Goal: Find specific page/section: Find specific page/section

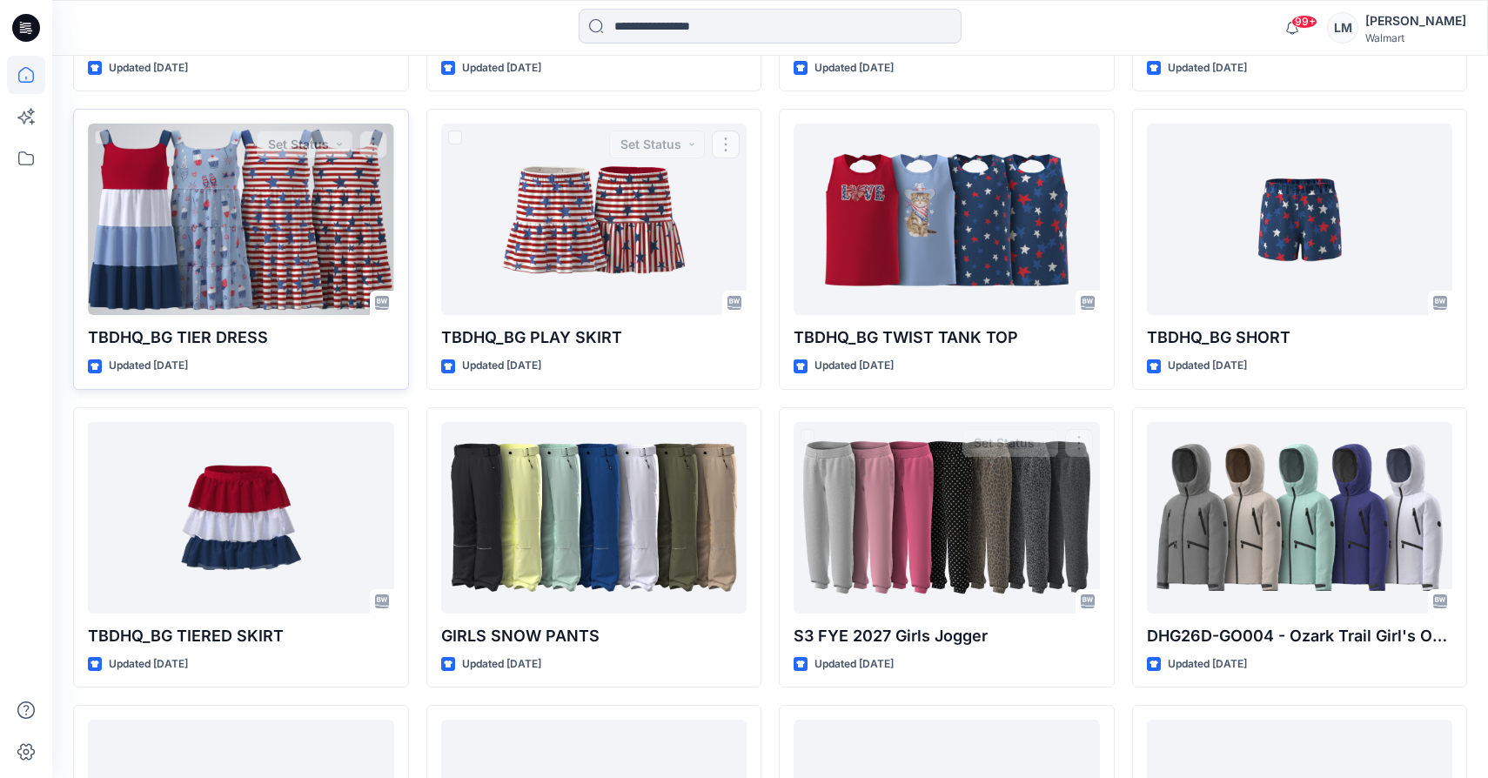
scroll to position [5239, 0]
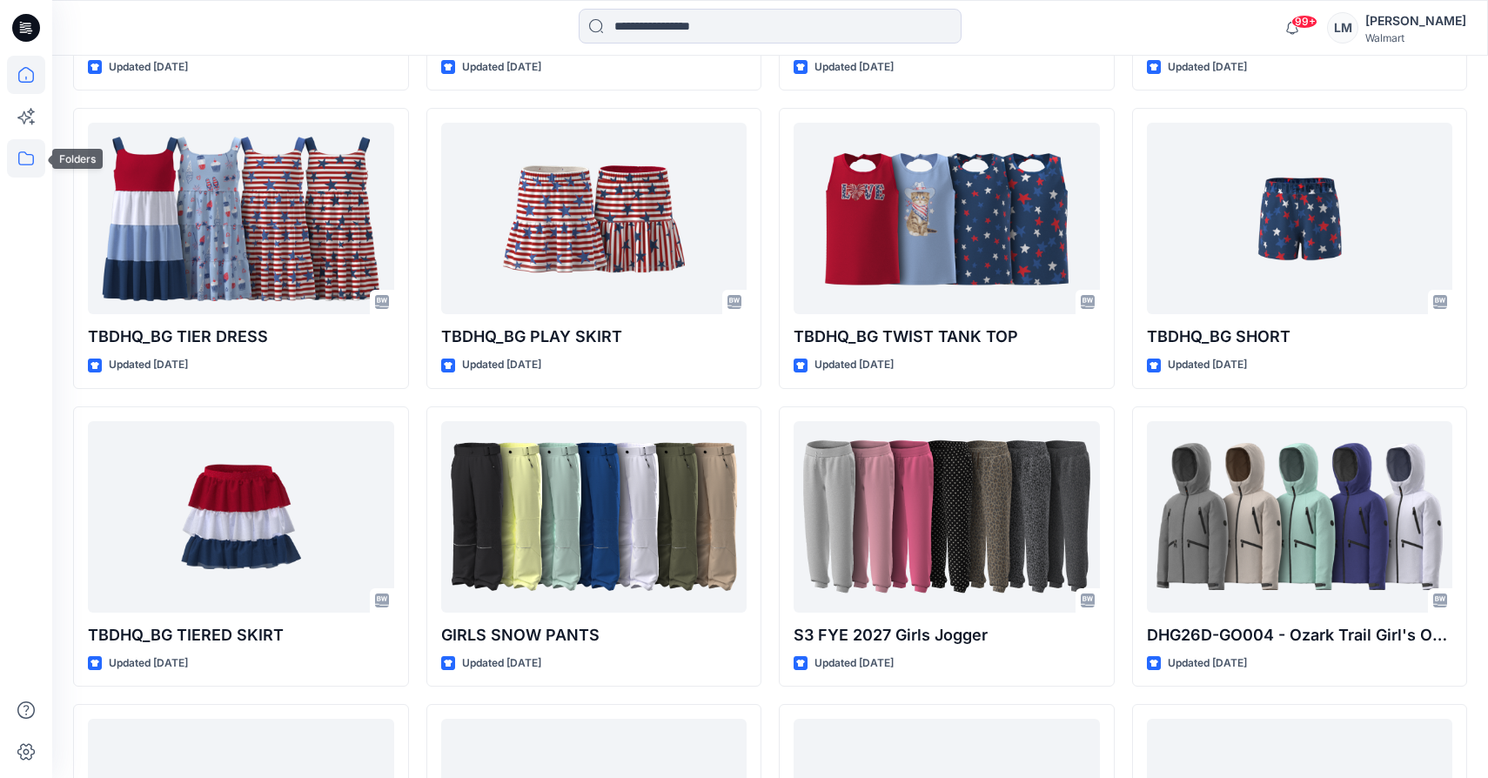
click at [31, 158] on icon at bounding box center [26, 158] width 38 height 38
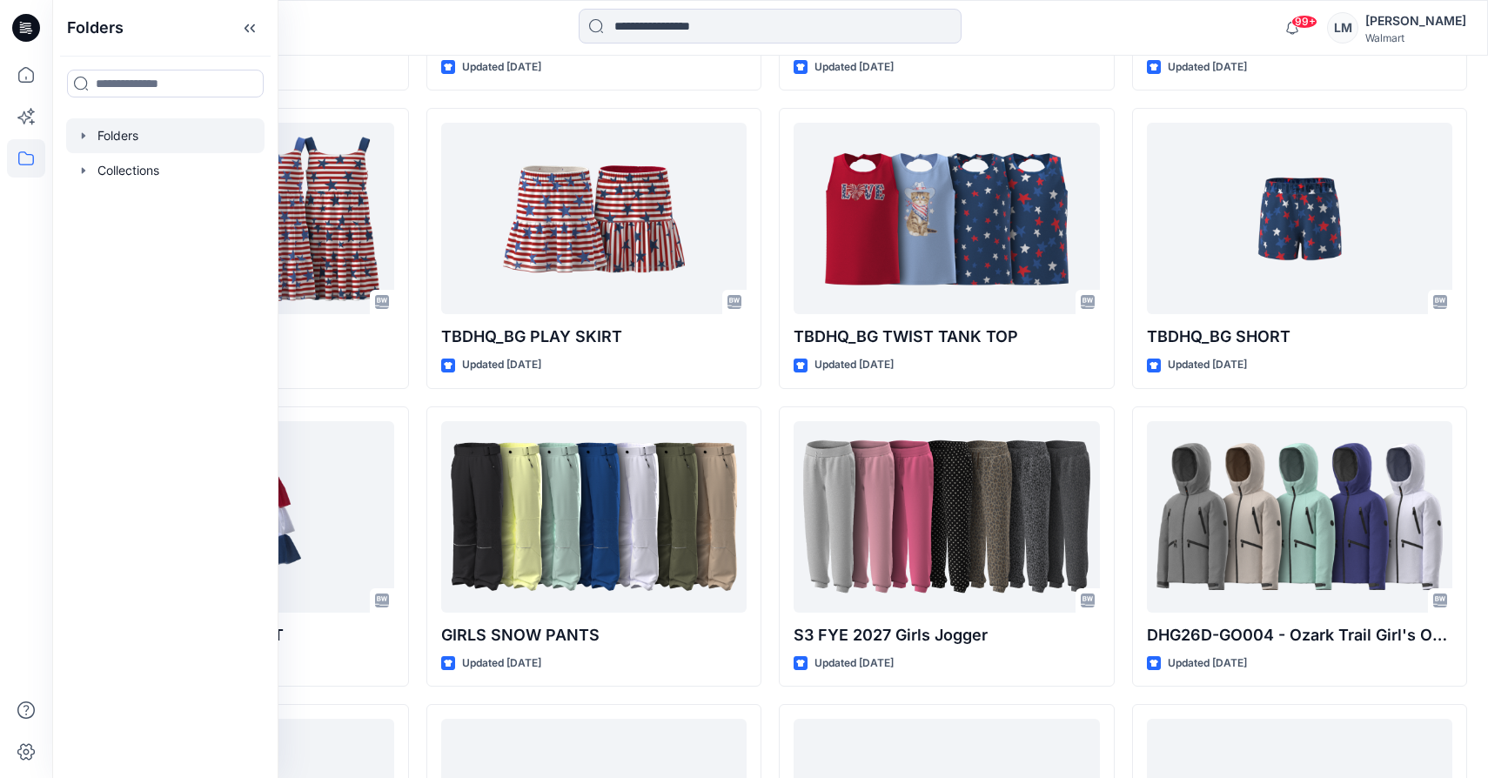
click at [158, 136] on div at bounding box center [165, 135] width 198 height 35
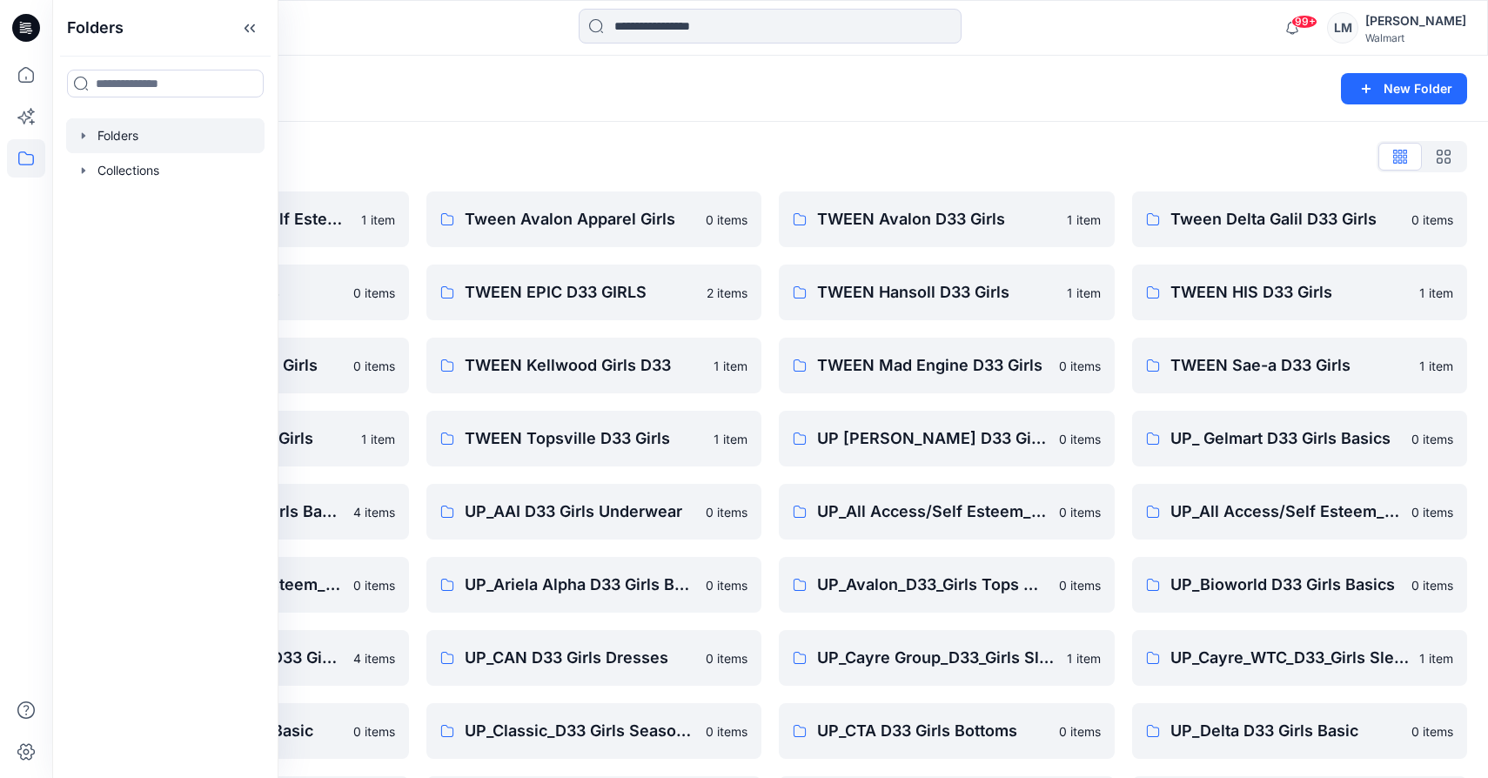
click at [601, 116] on div "Folders New Folder" at bounding box center [770, 89] width 1436 height 66
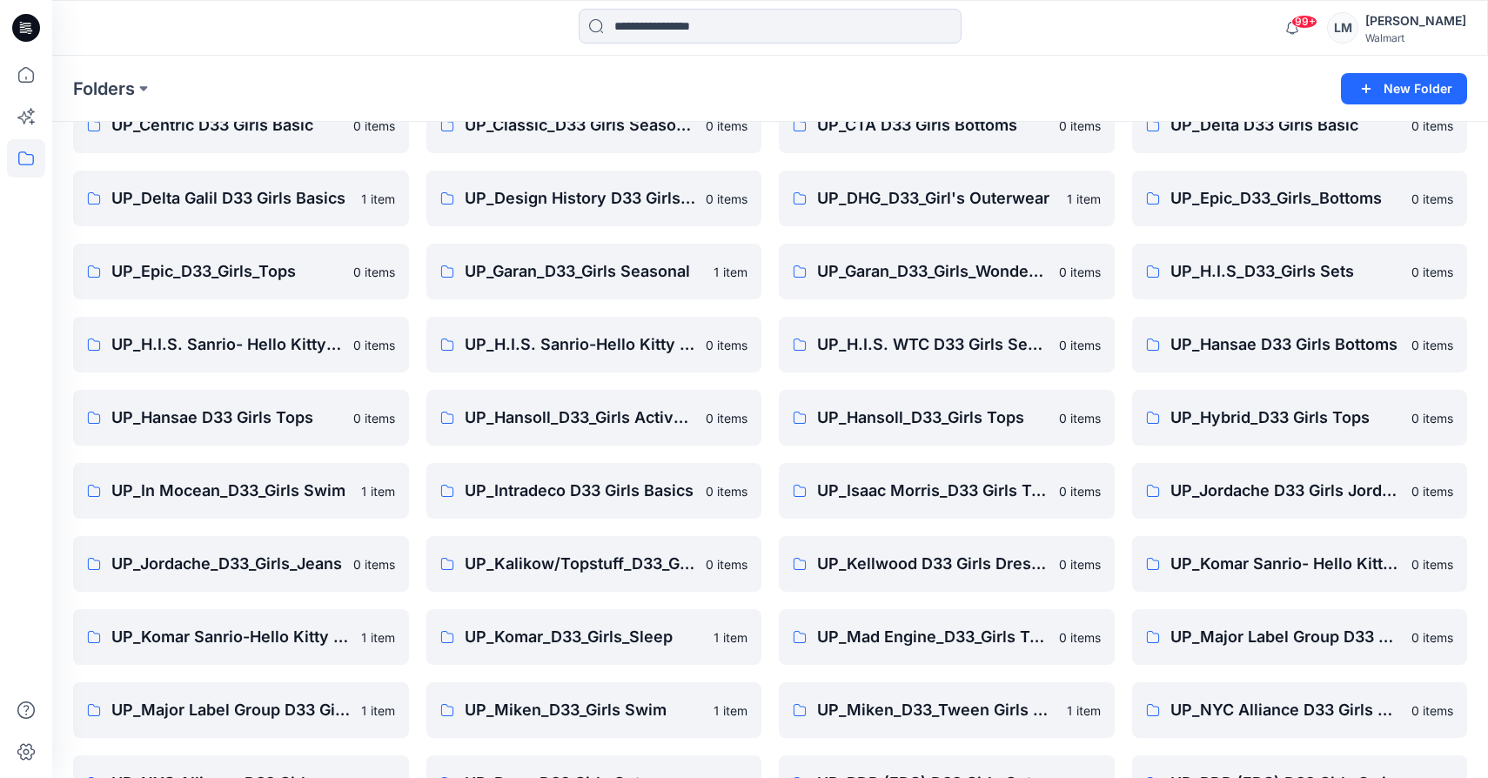
scroll to position [605, 0]
click at [906, 422] on p "UP_Hansoll_D33_Girls Tops" at bounding box center [945, 419] width 256 height 24
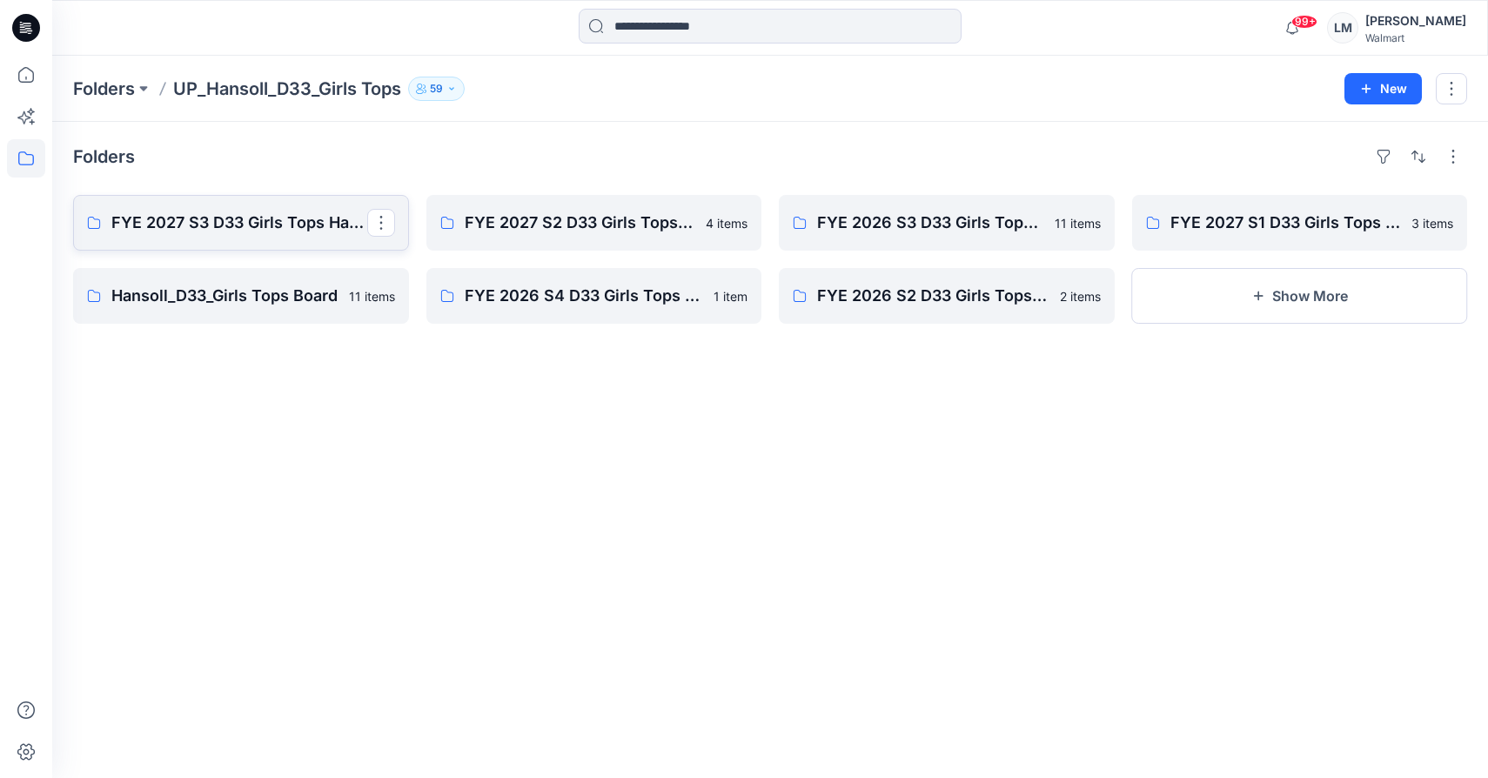
click at [276, 220] on p "FYE 2027 S3 D33 Girls Tops Hansoll" at bounding box center [239, 223] width 256 height 24
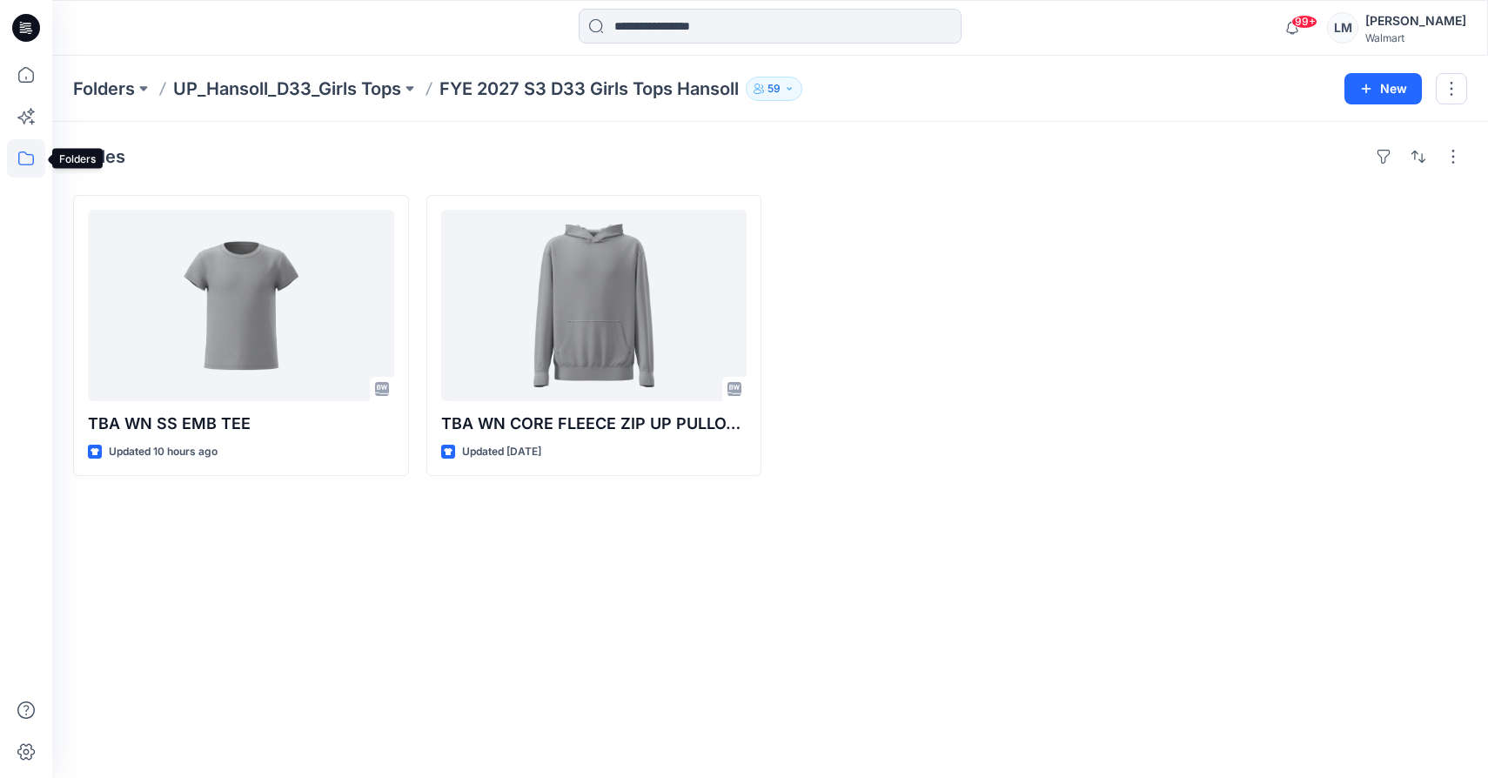
click at [14, 162] on icon at bounding box center [26, 158] width 38 height 38
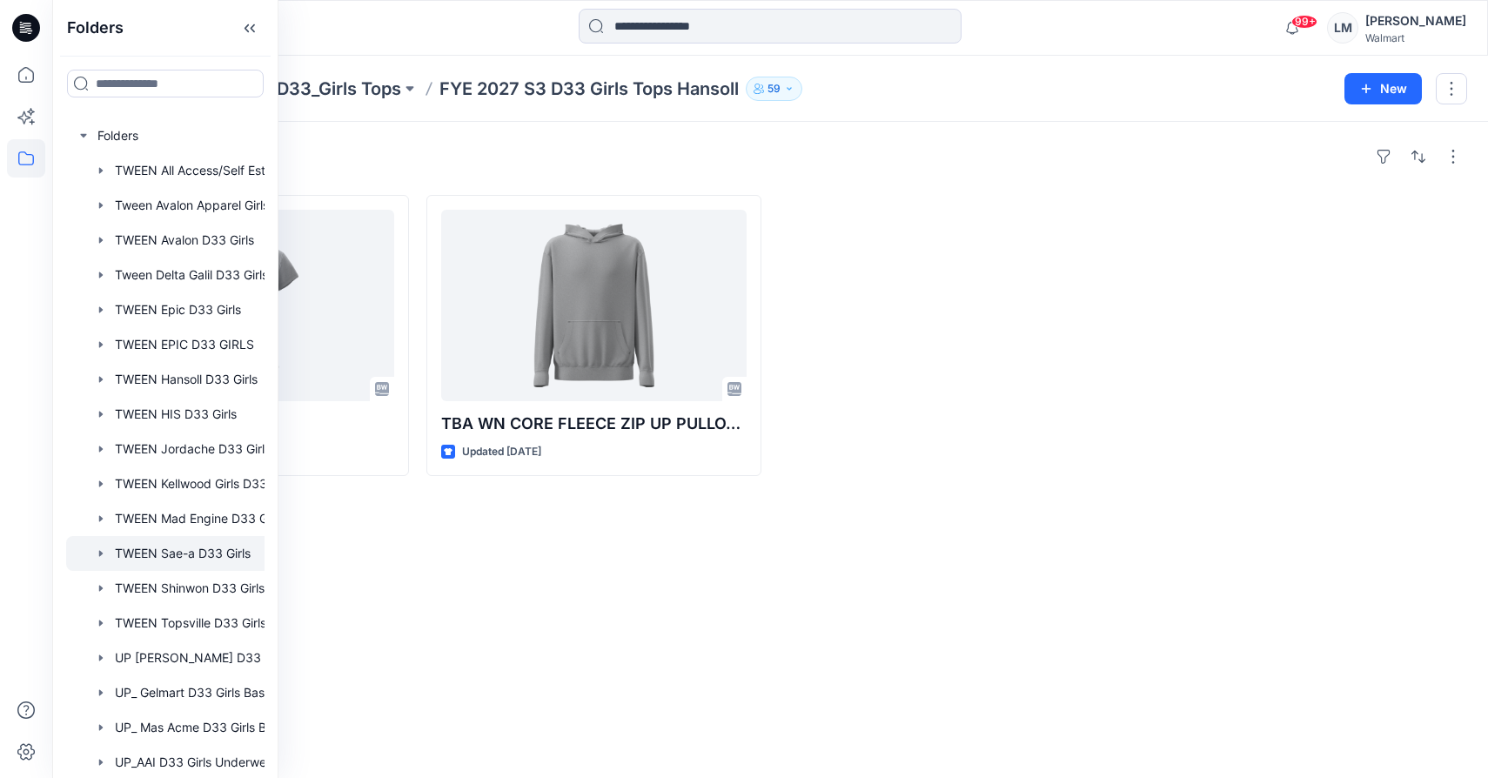
click at [180, 553] on div at bounding box center [196, 553] width 261 height 35
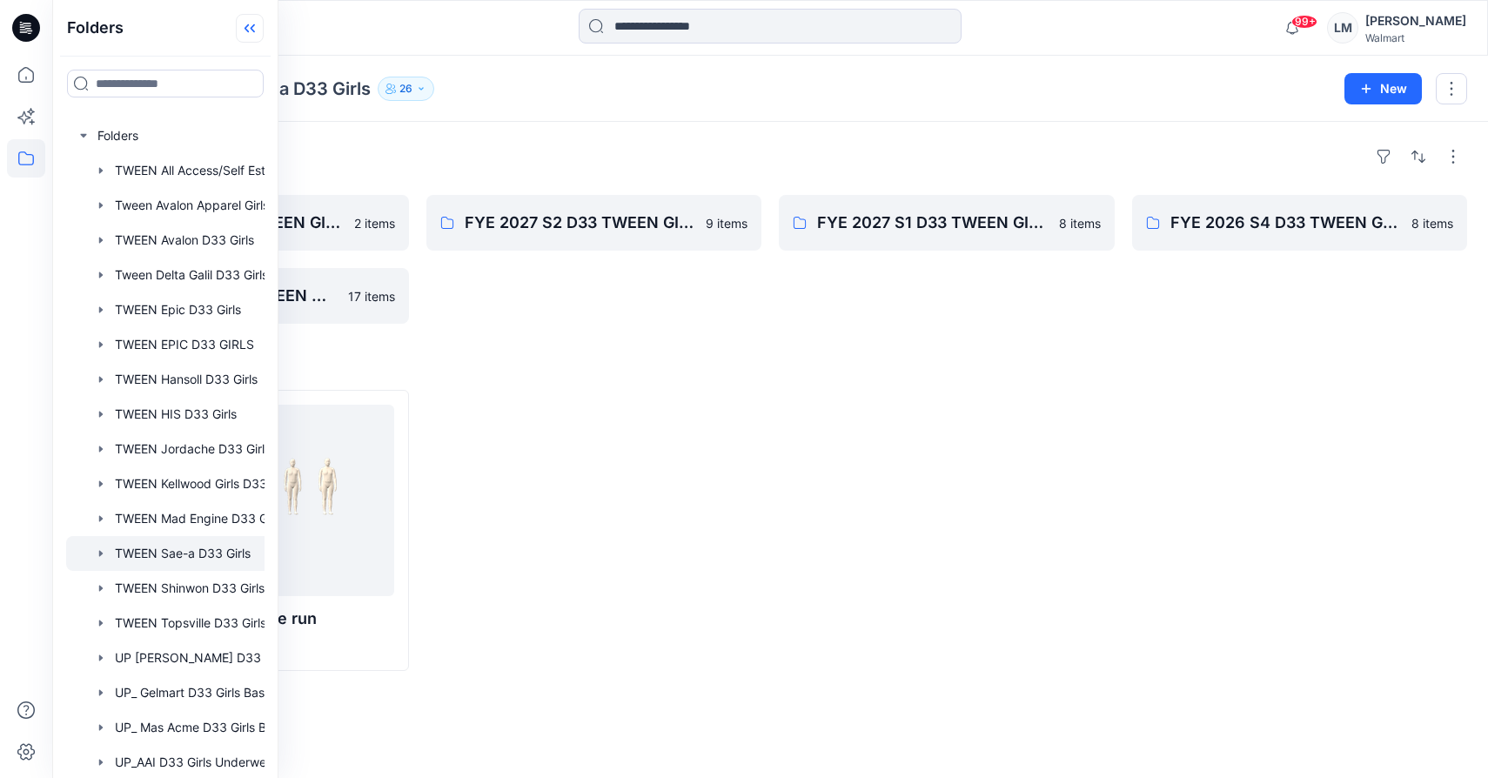
click at [255, 27] on icon at bounding box center [250, 28] width 28 height 29
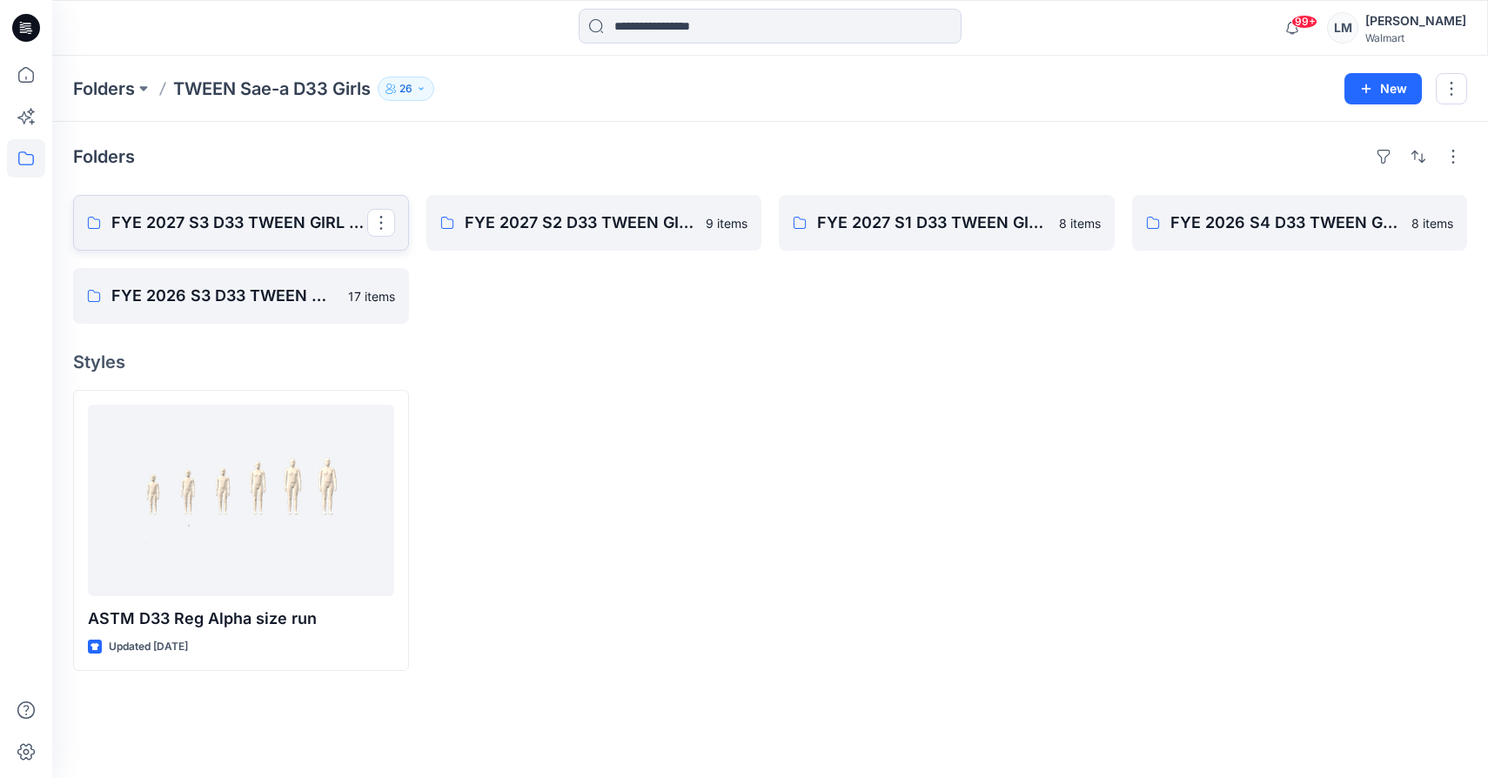
click at [252, 225] on p "FYE 2027 S3 D33 TWEEN GIRL SAE-A" at bounding box center [239, 223] width 256 height 24
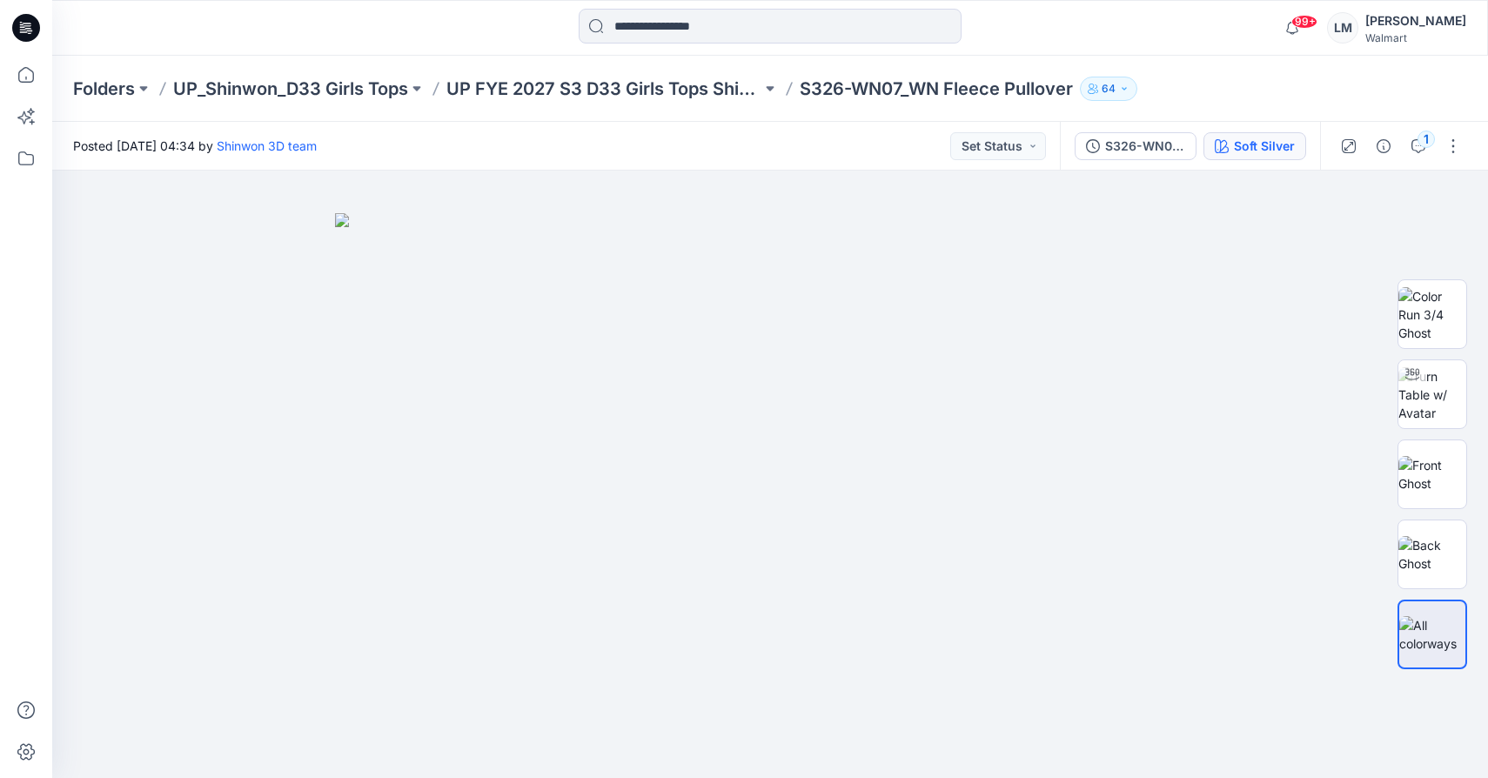
click at [1255, 156] on button "Soft Silver" at bounding box center [1255, 146] width 103 height 28
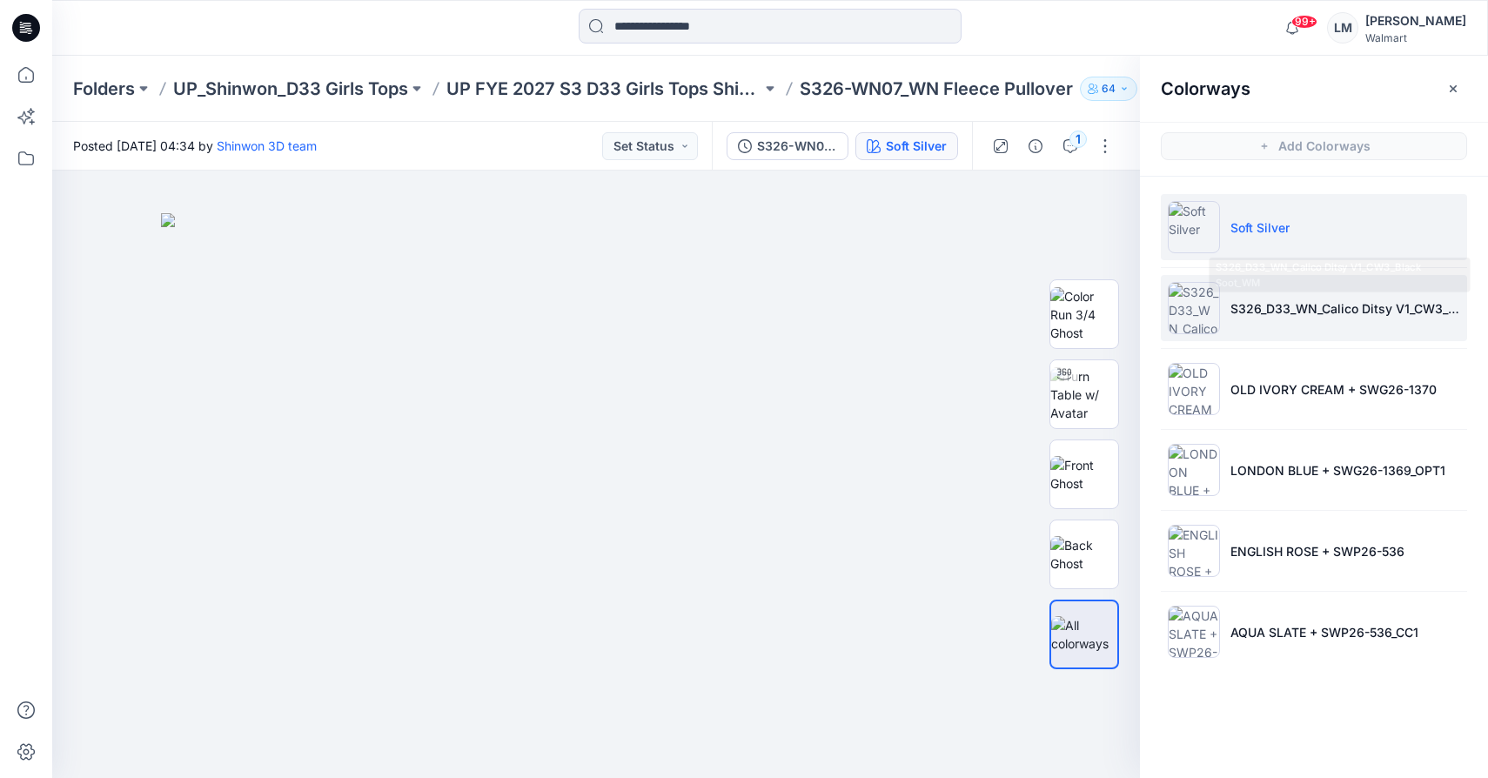
click at [1232, 314] on p "S326_D33_WN_Calico Ditsy V1_CW3_Black Soot_WM" at bounding box center [1346, 308] width 230 height 18
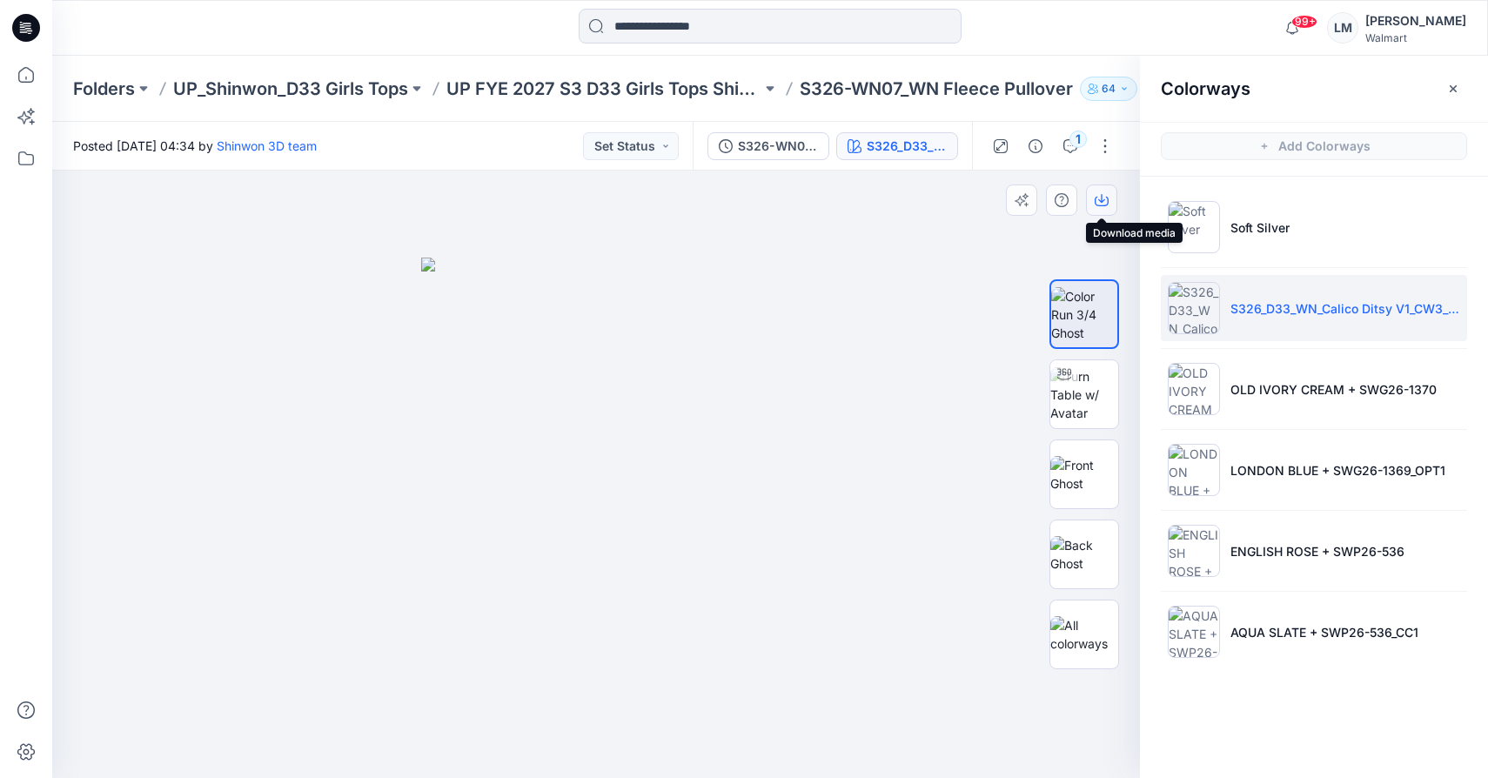
click at [1105, 198] on icon "button" at bounding box center [1102, 200] width 14 height 14
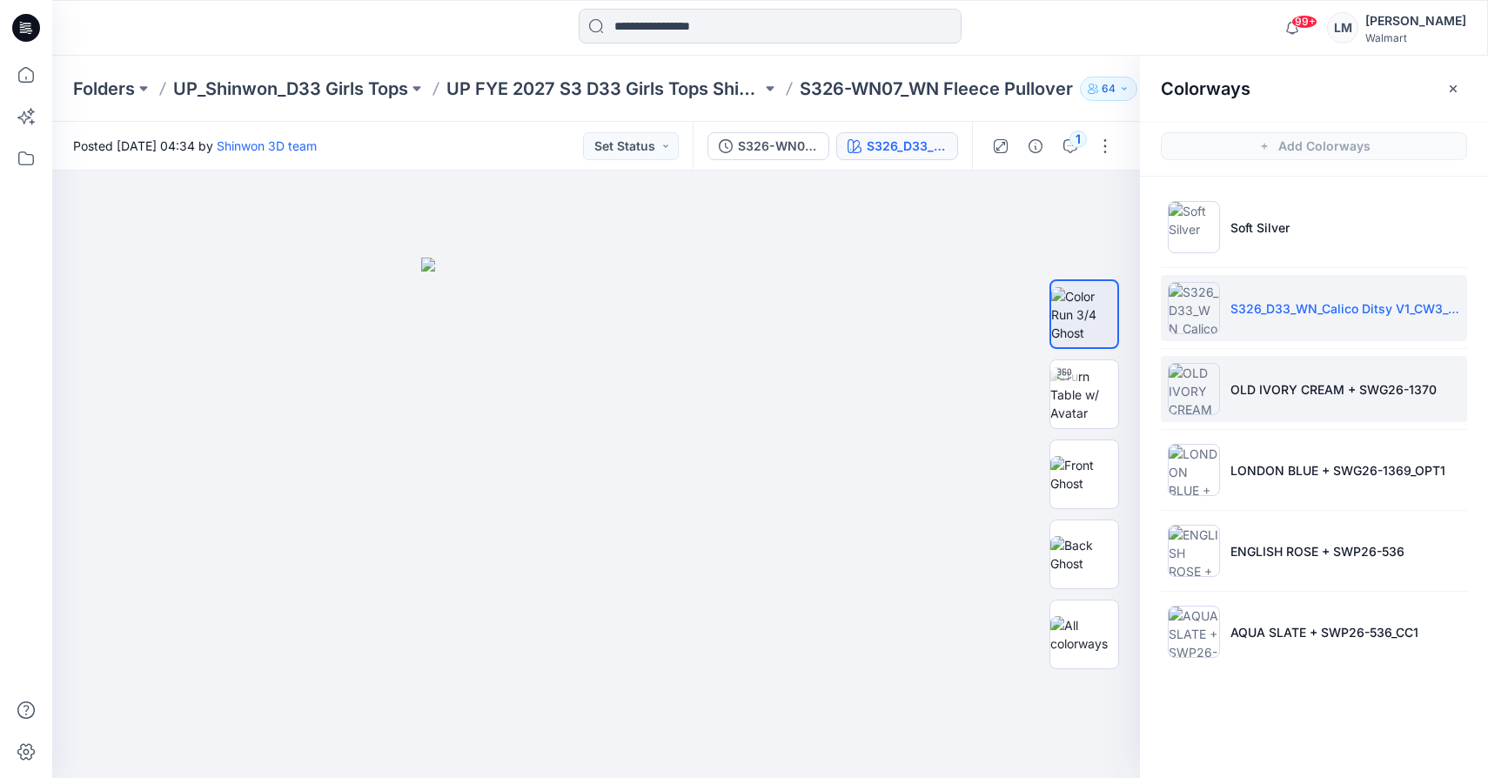
click at [1245, 393] on p "OLD IVORY CREAM + SWG26-1370" at bounding box center [1334, 389] width 206 height 18
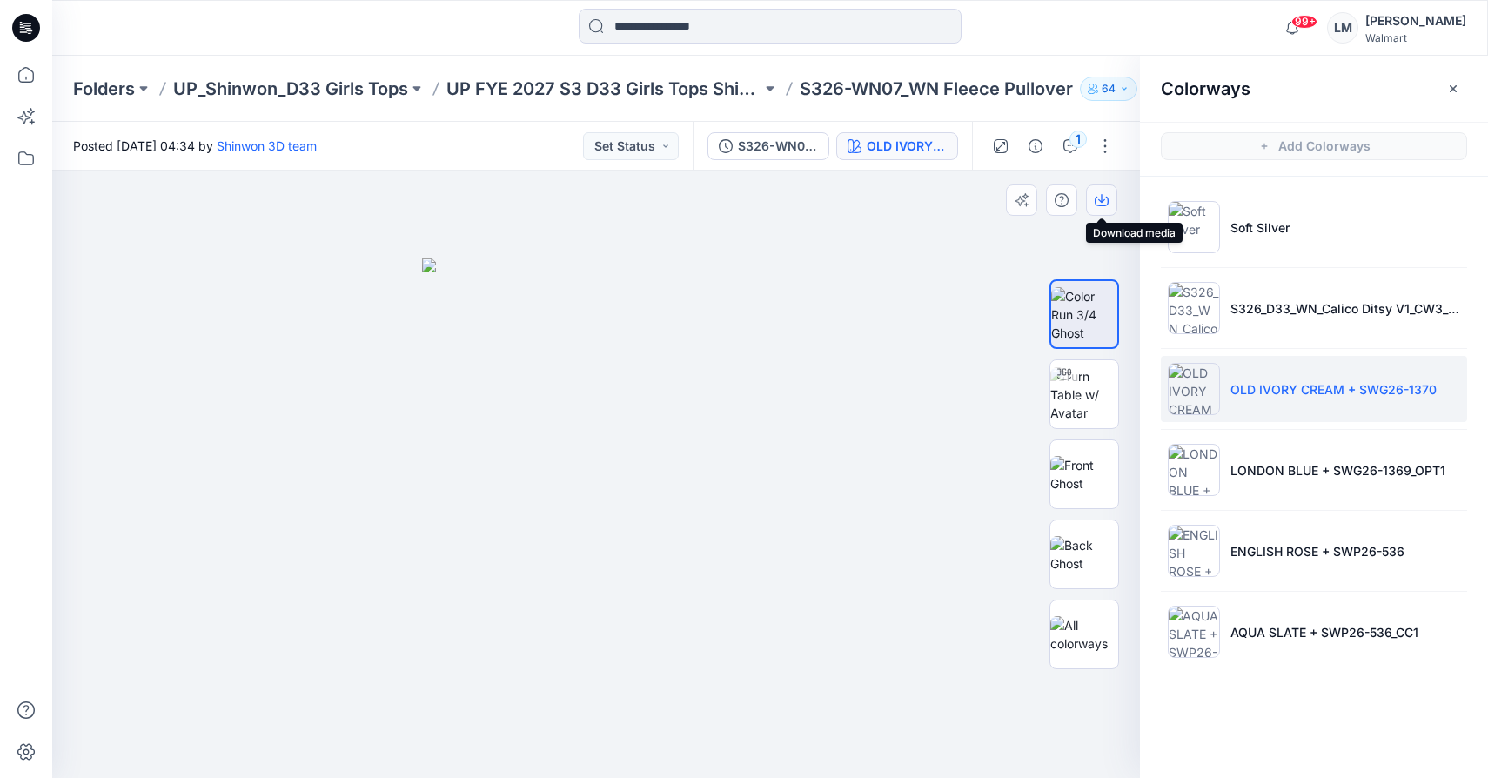
click at [1103, 201] on icon "button" at bounding box center [1102, 200] width 14 height 14
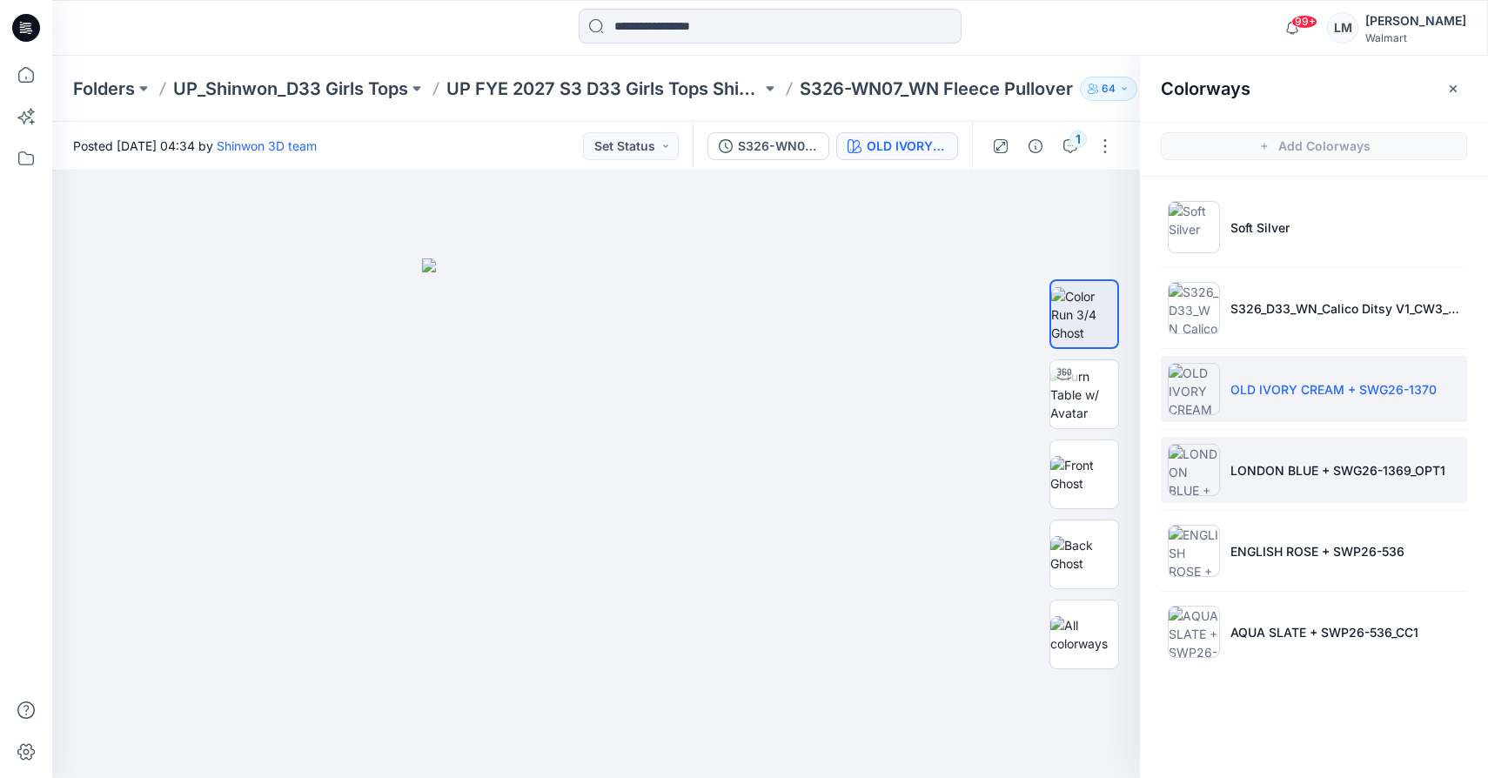
click at [1252, 494] on li "LONDON BLUE + SWG26-1369_OPT1" at bounding box center [1314, 470] width 306 height 66
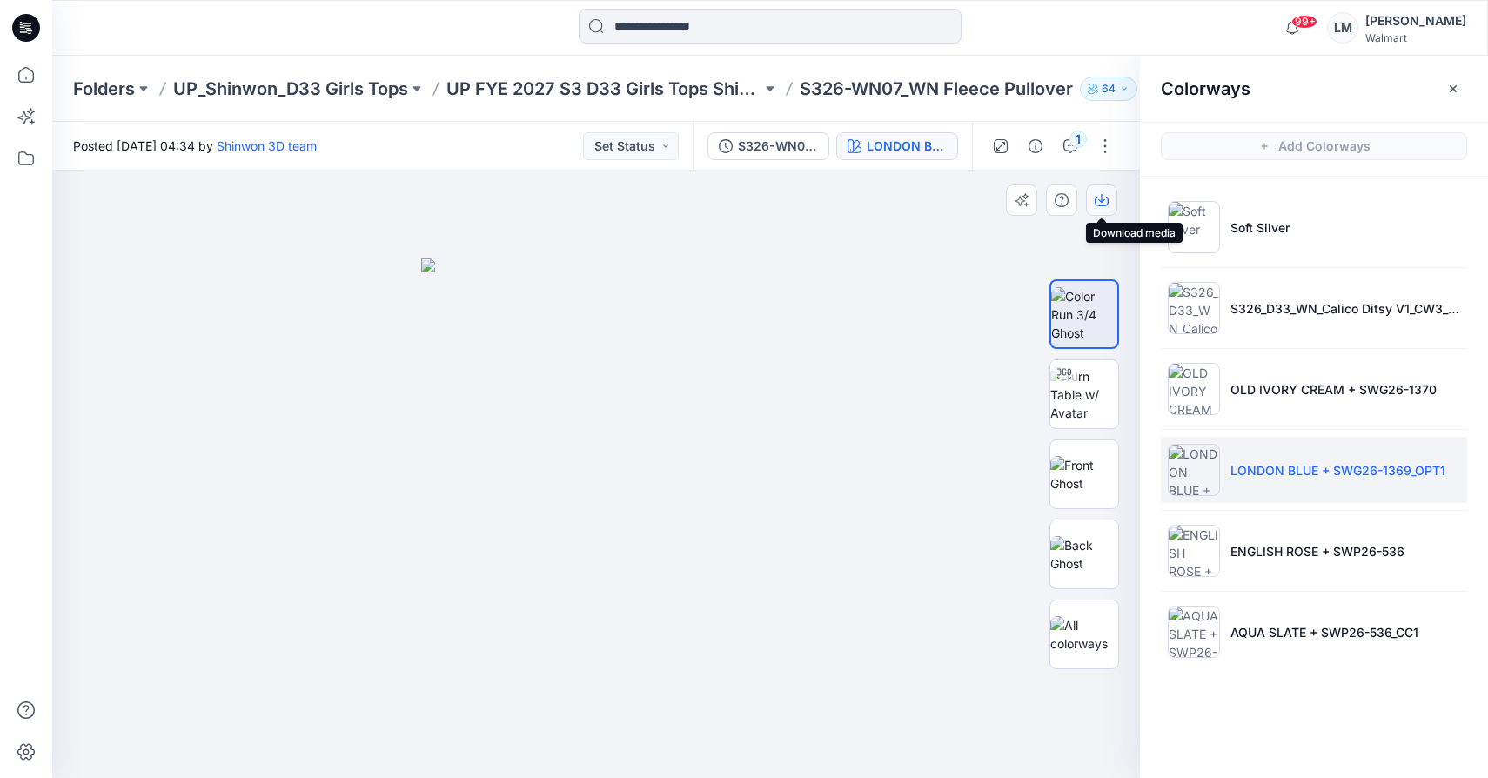
click at [1106, 197] on icon "button" at bounding box center [1102, 202] width 14 height 10
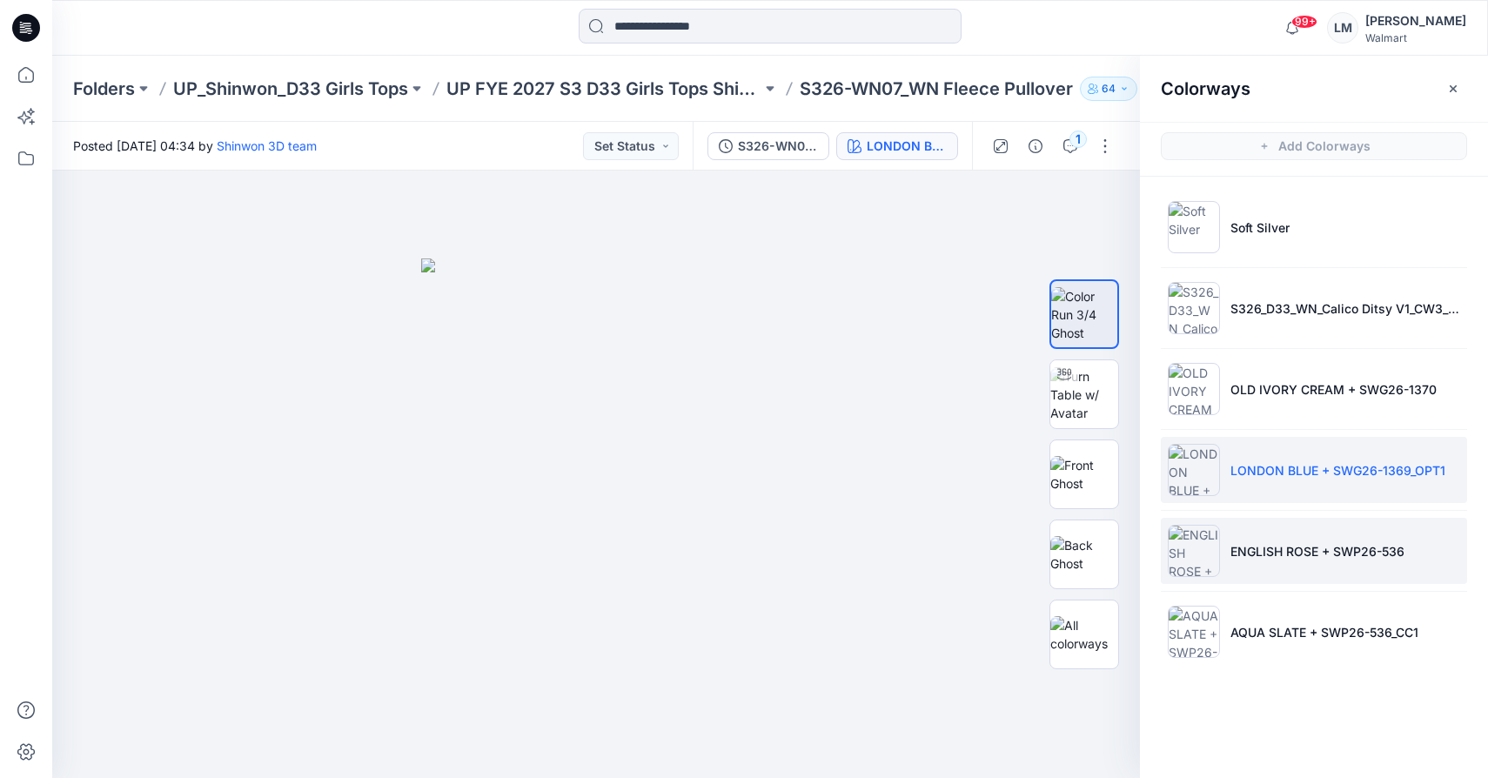
click at [1270, 568] on li "ENGLISH ROSE + SWP26-536" at bounding box center [1314, 551] width 306 height 66
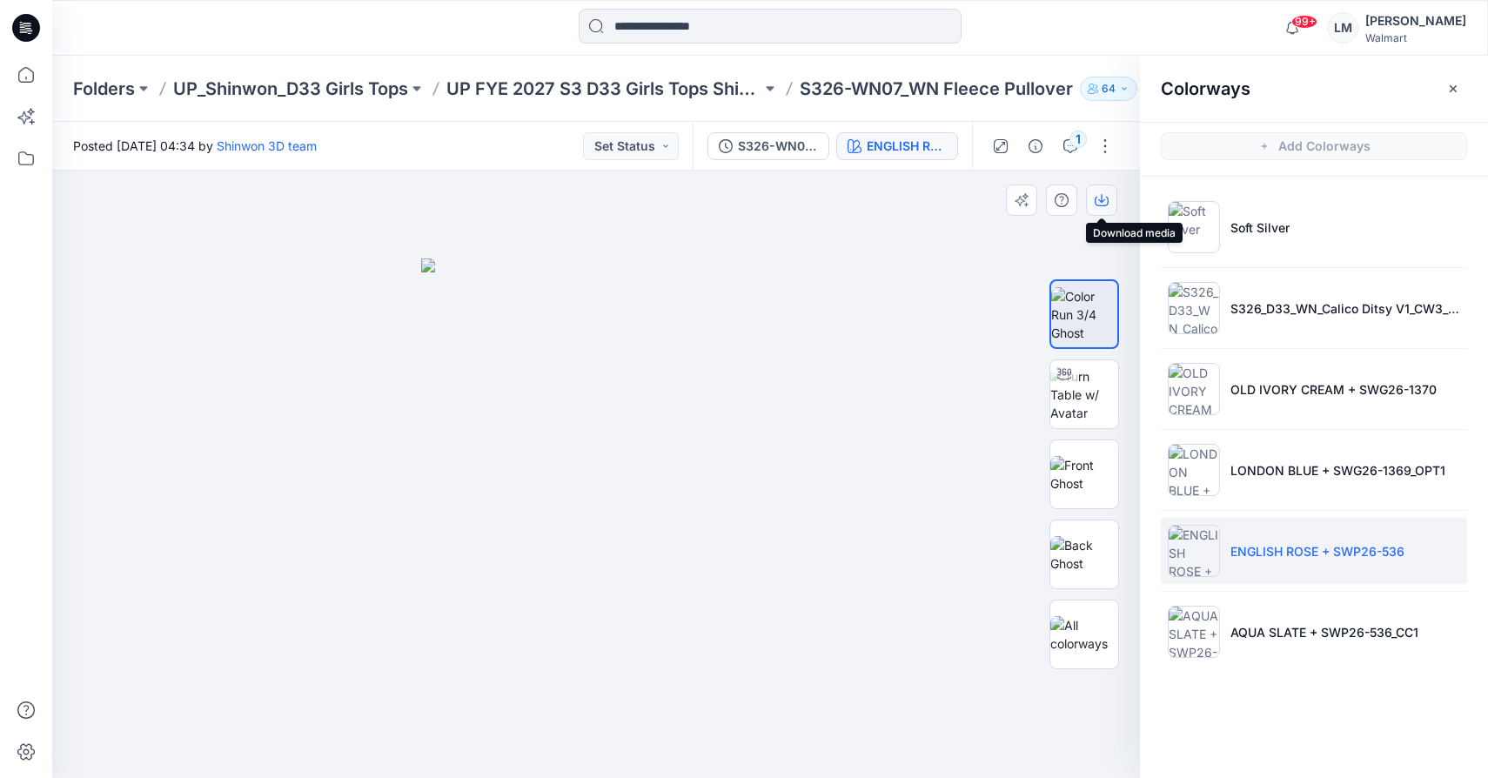
click at [1099, 205] on icon "button" at bounding box center [1102, 202] width 14 height 10
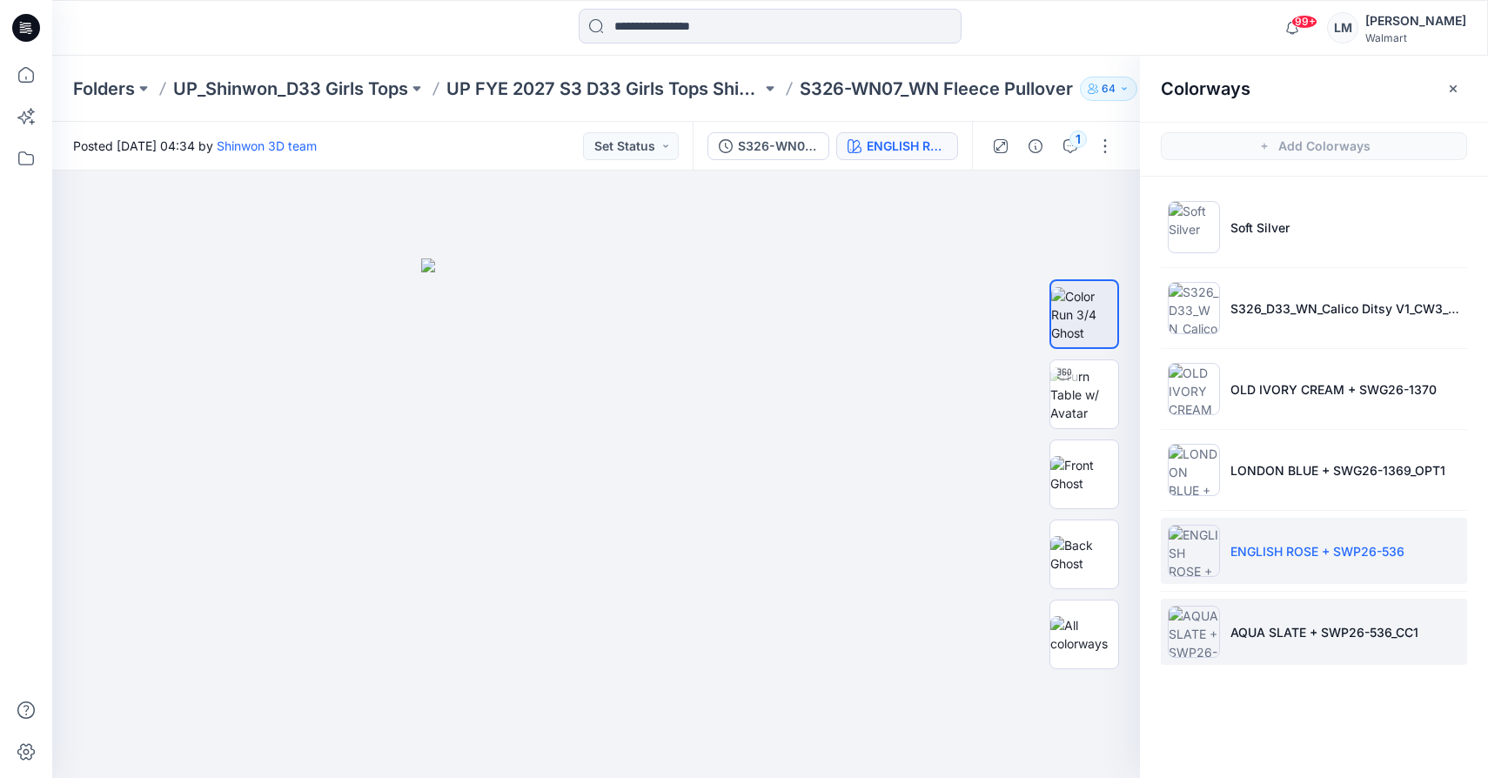
click at [1272, 623] on p "AQUA SLATE + SWP26-536_CC1" at bounding box center [1325, 632] width 188 height 18
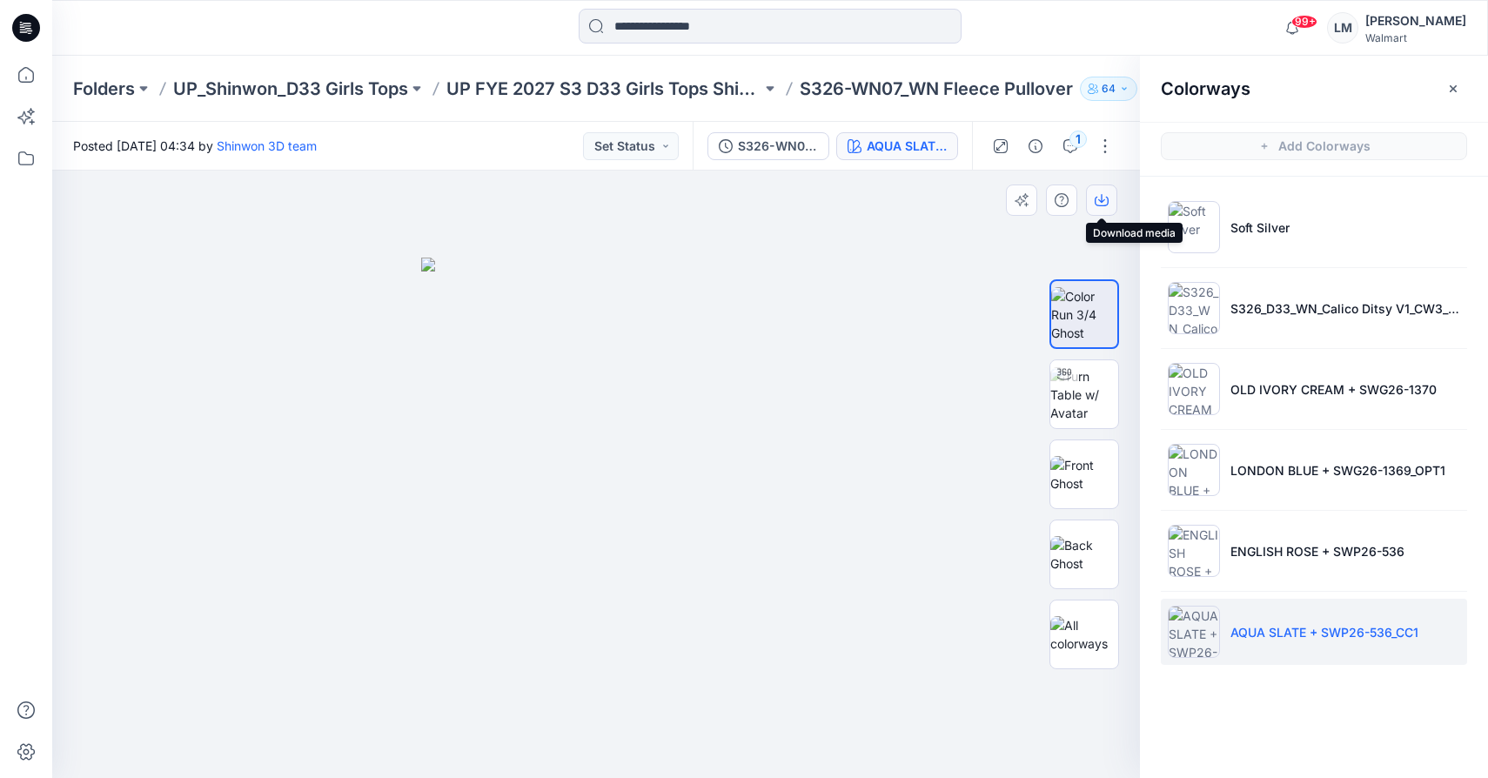
click at [1099, 197] on icon "button" at bounding box center [1102, 200] width 14 height 14
